Goal: Transaction & Acquisition: Purchase product/service

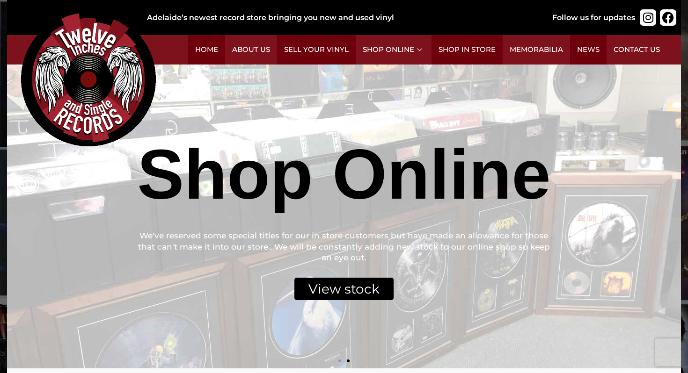
click at [353, 291] on div "View stock" at bounding box center [343, 289] width 99 height 22
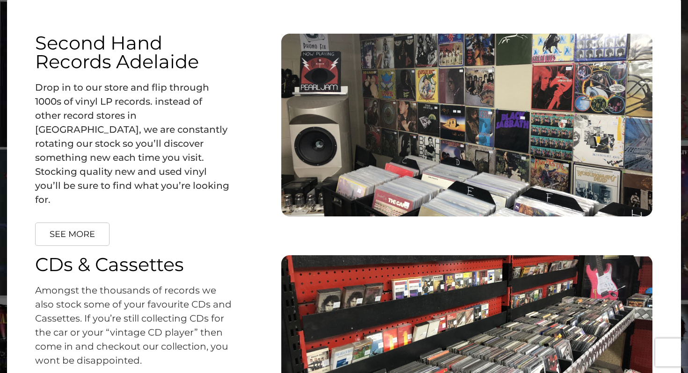
scroll to position [1303, 0]
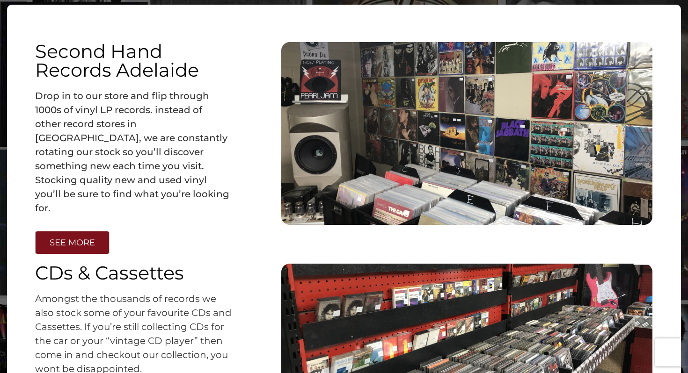
click at [89, 234] on link "SEE MORE" at bounding box center [72, 242] width 74 height 23
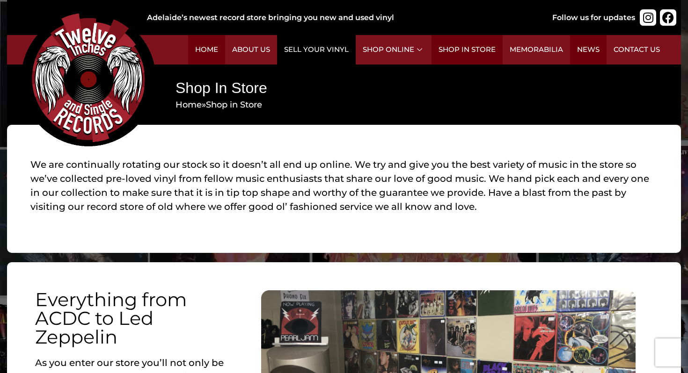
click at [331, 49] on link "Sell Your Vinyl" at bounding box center [316, 49] width 79 height 29
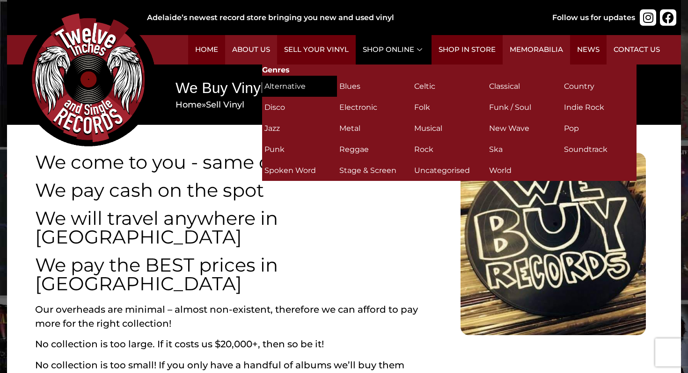
click at [292, 82] on h2 "Alternative (35)" at bounding box center [299, 86] width 70 height 16
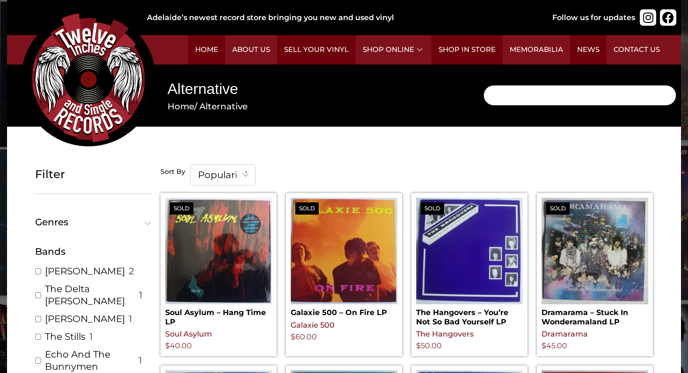
click at [528, 93] on input "Search" at bounding box center [579, 95] width 193 height 21
paste input "thievery corporation"
type input "thievery corporation"
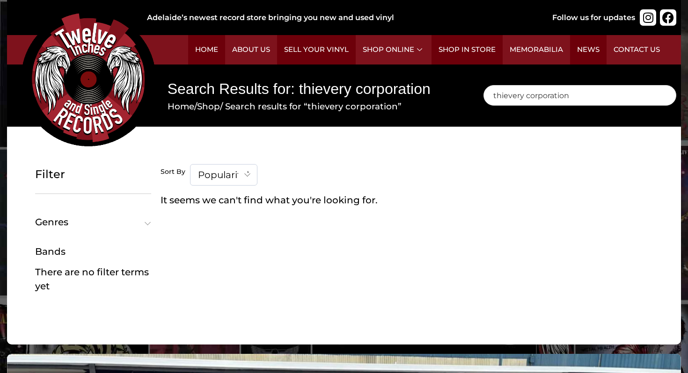
click at [63, 254] on div "Bands" at bounding box center [93, 252] width 116 height 14
drag, startPoint x: 575, startPoint y: 95, endPoint x: 464, endPoint y: 91, distance: 111.0
click at [464, 91] on div "Search Results for: thievery corporation Home / Shop / Search results for “thie…" at bounding box center [344, 96] width 674 height 63
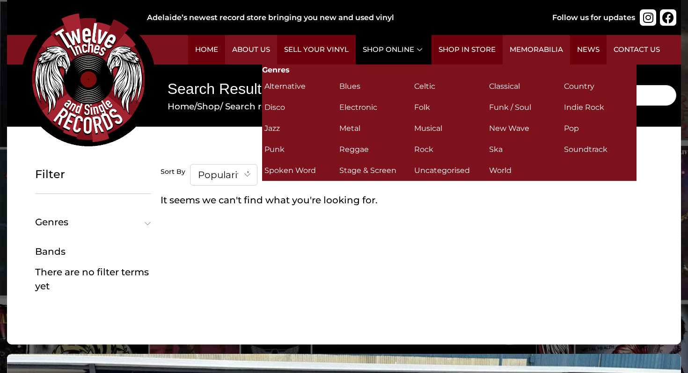
click at [391, 56] on link "Shop Online" at bounding box center [394, 49] width 76 height 29
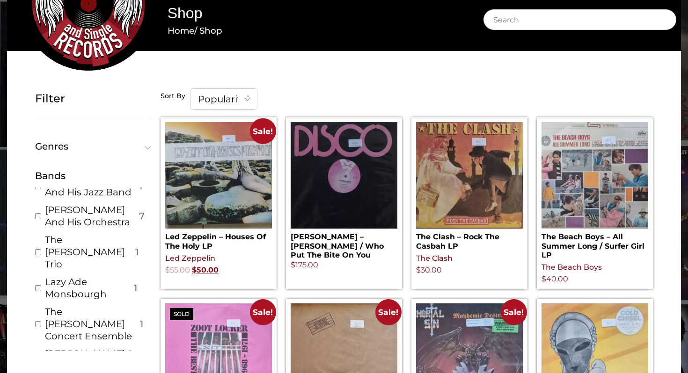
scroll to position [733, 0]
